Goal: Transaction & Acquisition: Purchase product/service

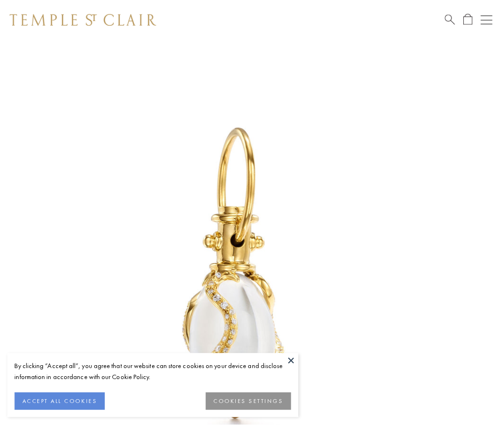
scroll to position [13, 0]
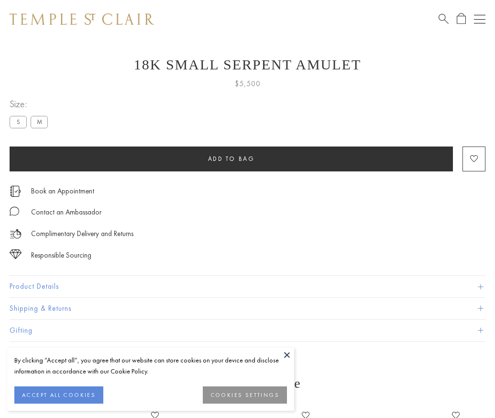
click at [231, 158] on span "Add to bag" at bounding box center [231, 158] width 47 height 8
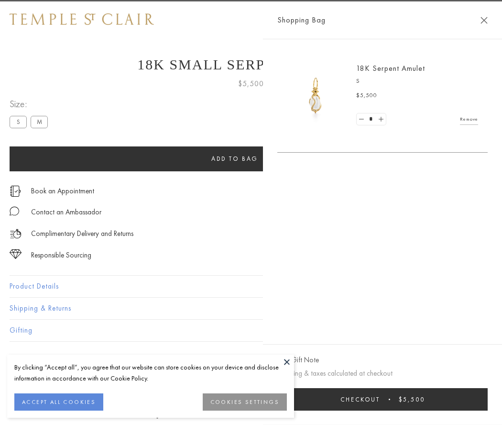
click at [383, 399] on button "Checkout $5,500" at bounding box center [382, 399] width 210 height 22
